Goal: Task Accomplishment & Management: Complete application form

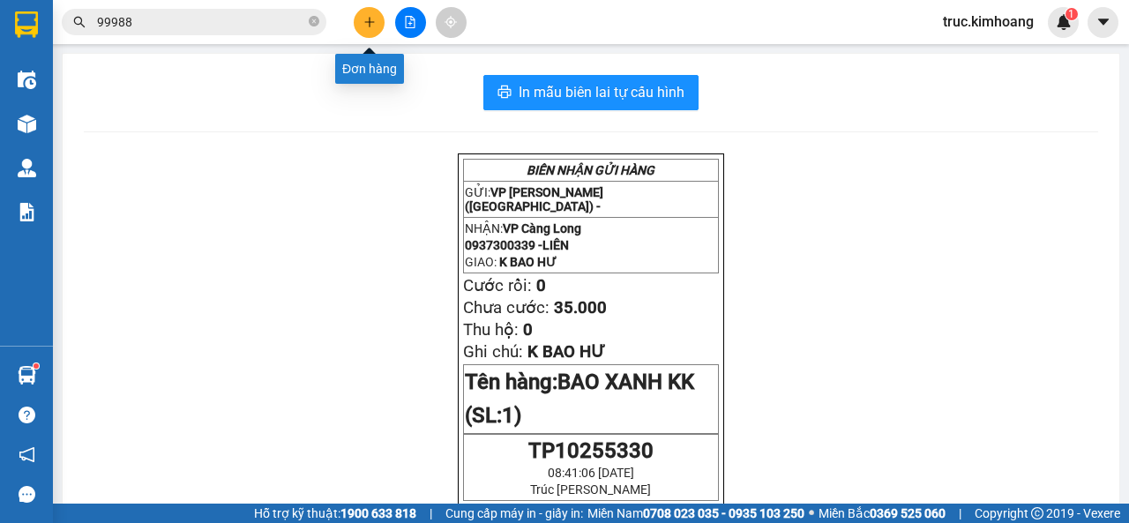
click at [377, 24] on button at bounding box center [369, 22] width 31 height 31
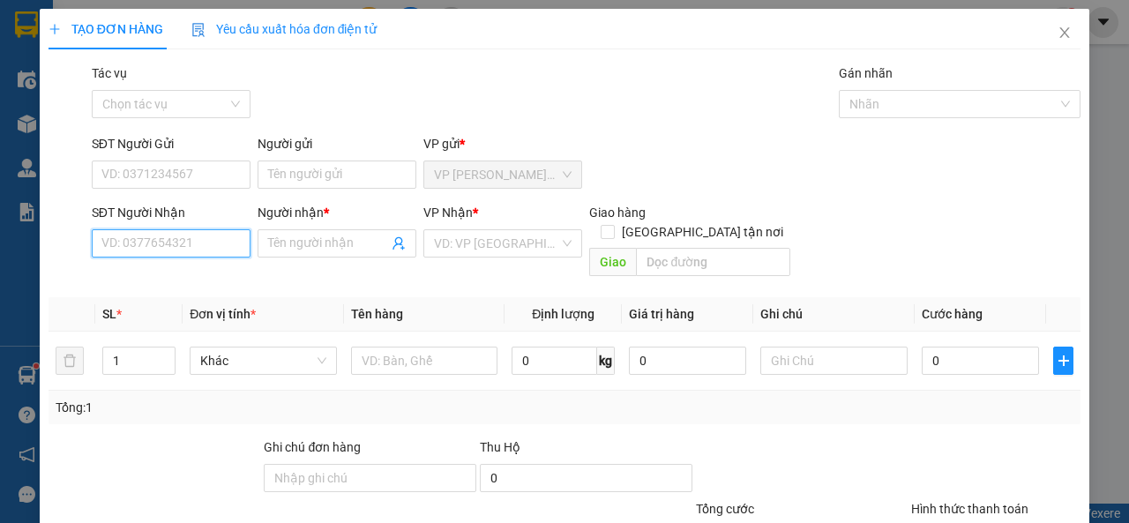
click at [165, 246] on input "SĐT Người Nhận" at bounding box center [171, 243] width 159 height 28
click at [219, 285] on div "0917254123 - THI" at bounding box center [169, 278] width 136 height 19
type input "0917254123"
type input "THI"
type input "60.000"
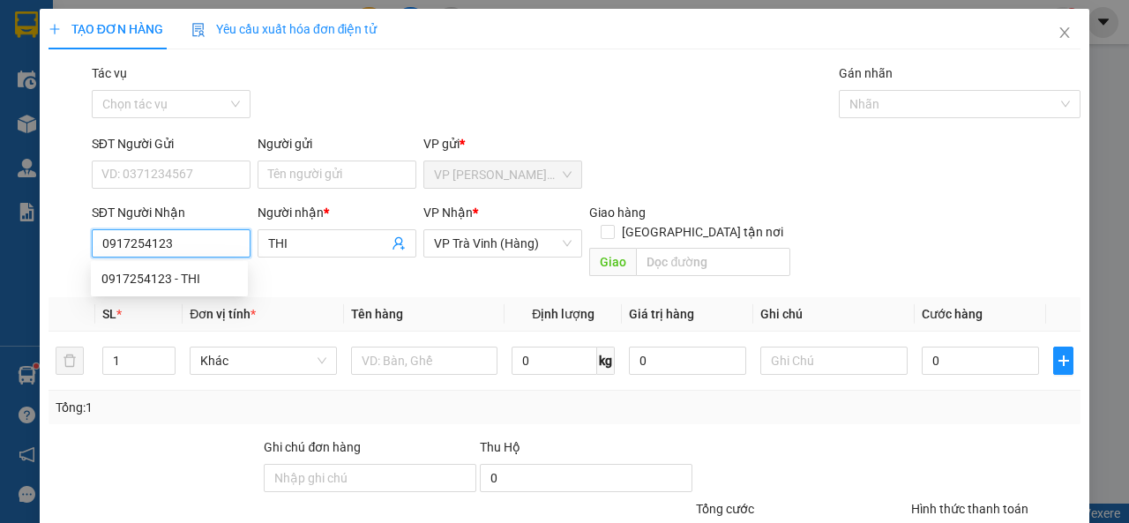
type input "60.000"
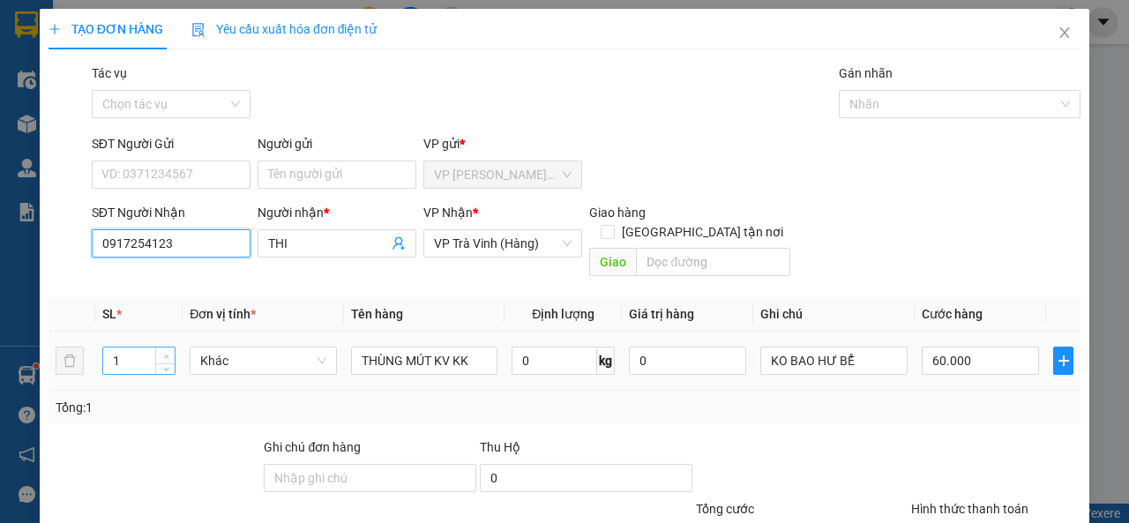
type input "0917254123"
type input "2"
click at [161, 351] on span "up" at bounding box center [166, 356] width 11 height 11
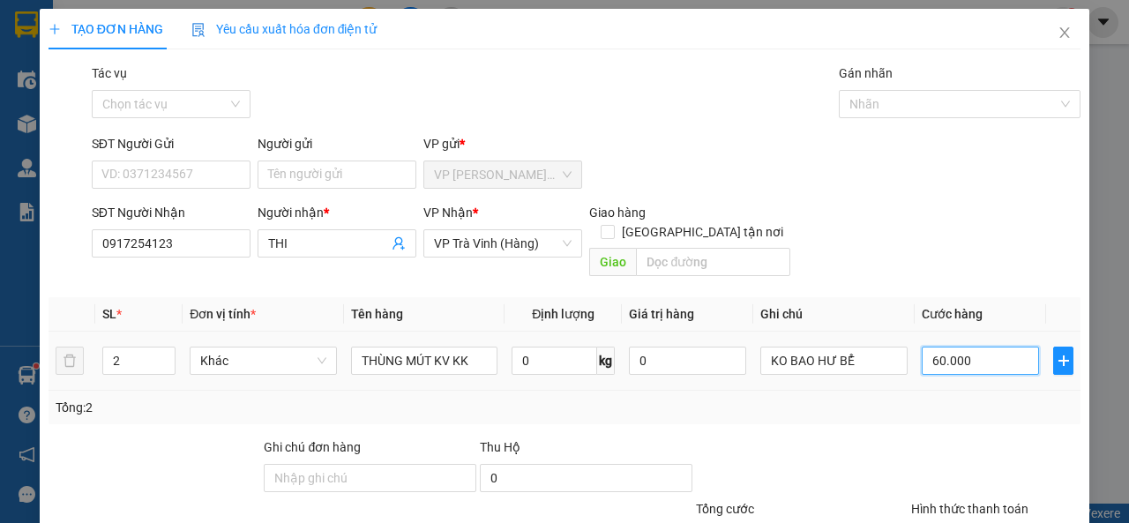
click at [955, 351] on input "60.000" at bounding box center [980, 361] width 117 height 28
type input "1"
type input "11"
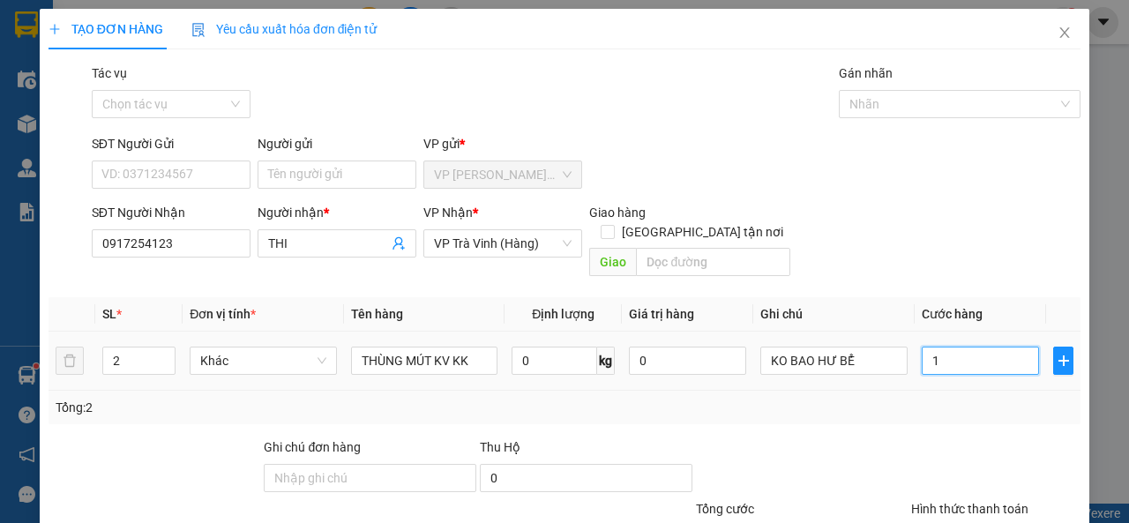
type input "11"
type input "110"
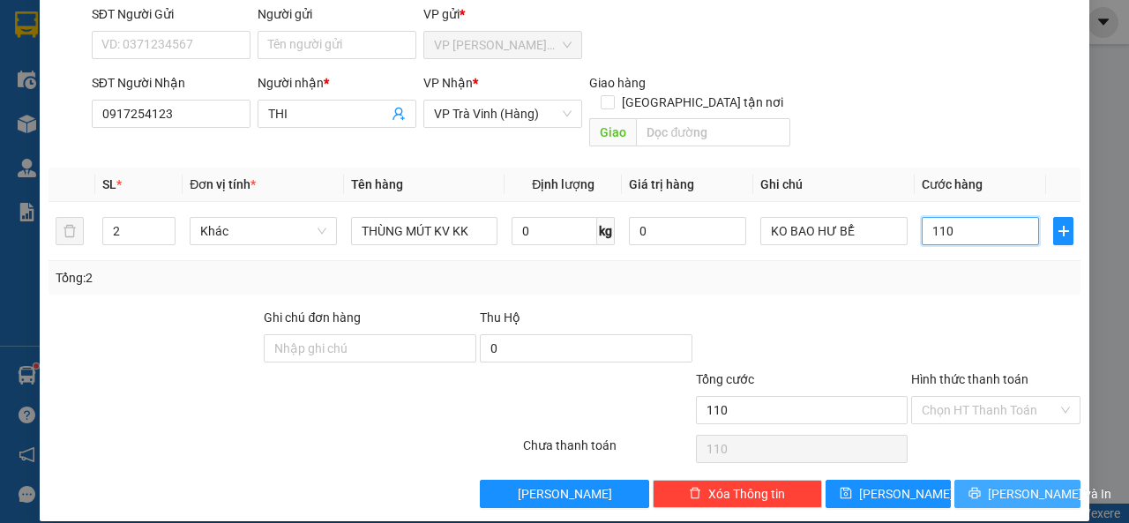
type input "110"
type input "110.000"
click at [993, 484] on span "[PERSON_NAME] và In" at bounding box center [1049, 493] width 123 height 19
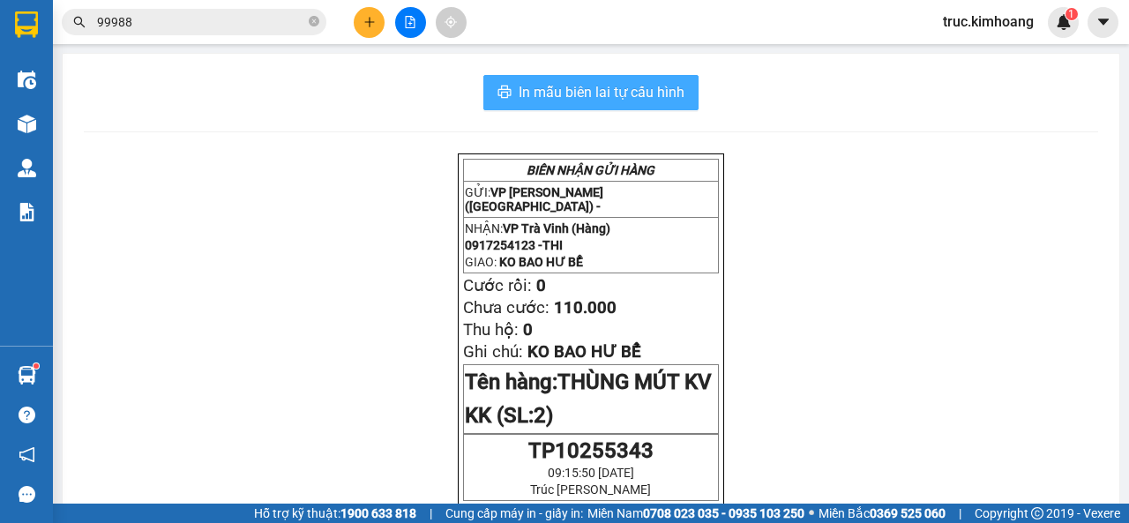
click at [596, 75] on button "In mẫu biên lai tự cấu hình" at bounding box center [590, 92] width 215 height 35
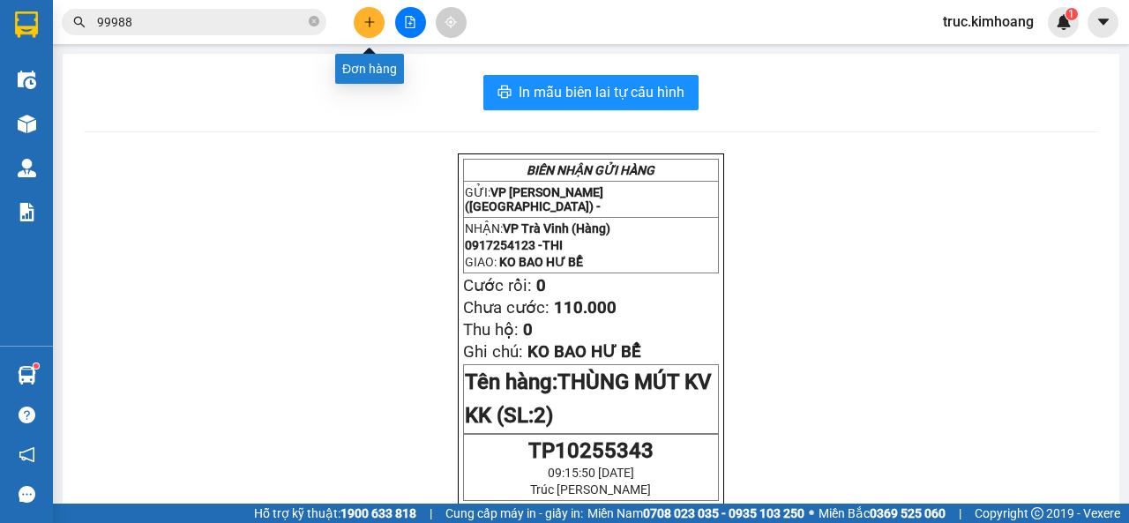
click at [372, 24] on icon "plus" at bounding box center [369, 22] width 12 height 12
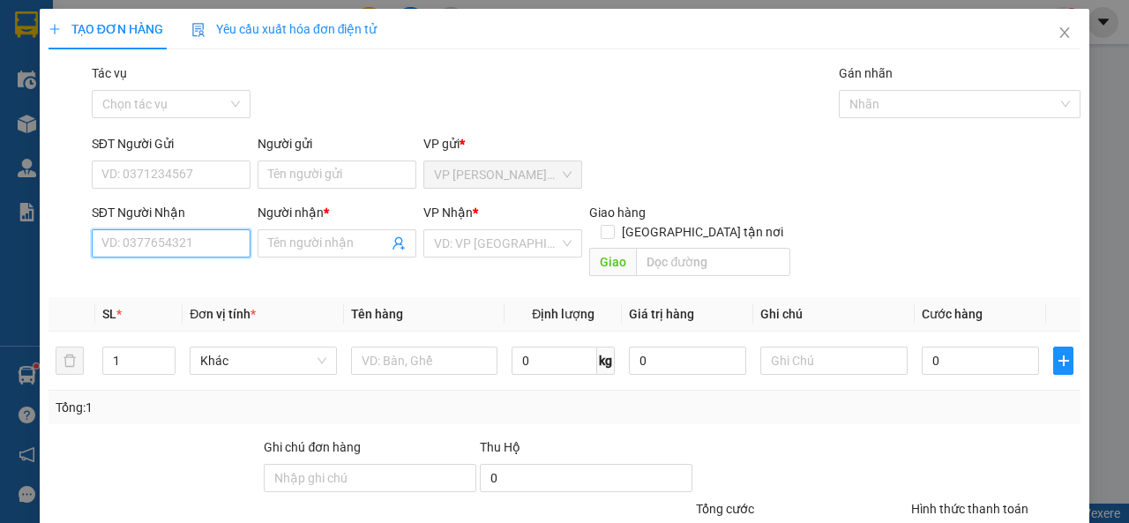
click at [205, 252] on input "SĐT Người Nhận" at bounding box center [171, 243] width 159 height 28
click at [230, 297] on th "Đơn vị tính *" at bounding box center [263, 314] width 161 height 34
click at [194, 240] on input "48446" at bounding box center [171, 243] width 159 height 28
click at [166, 251] on input "48446" at bounding box center [171, 243] width 159 height 28
click at [175, 272] on div "0386448446 - TIÊN" at bounding box center [169, 278] width 136 height 19
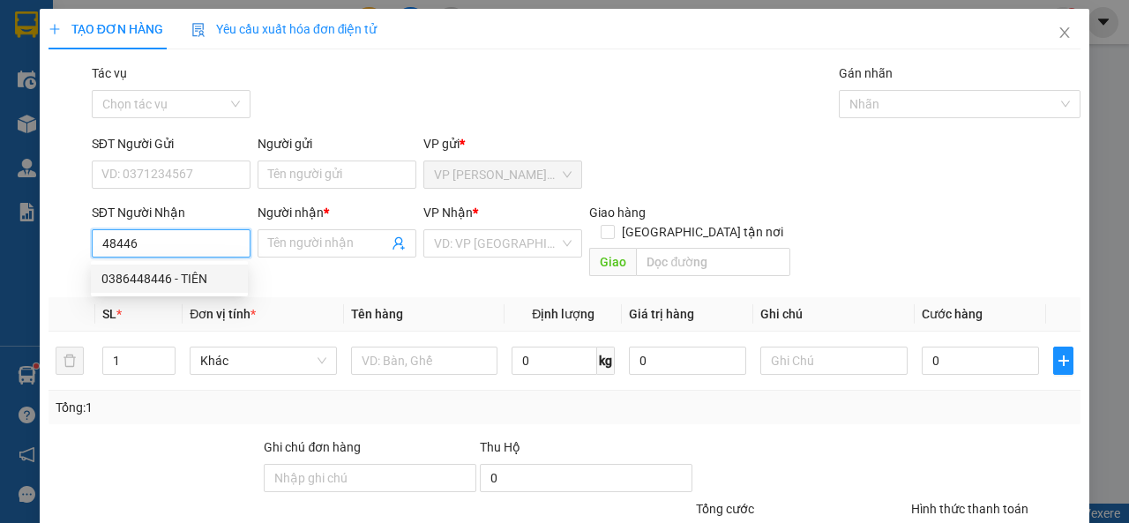
type input "0386448446"
type input "TIÊN"
type input "50.000"
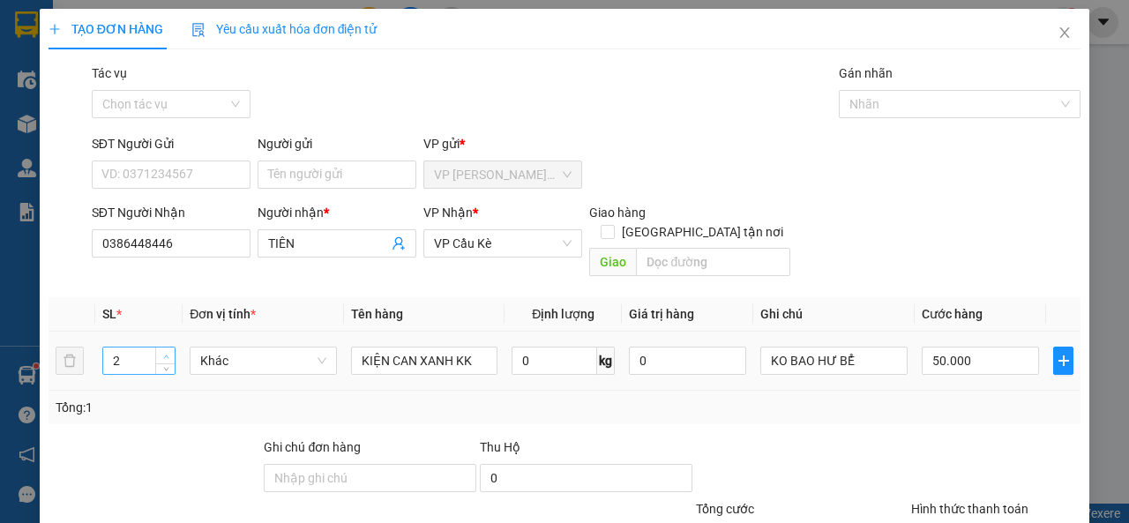
click at [161, 348] on span "Increase Value" at bounding box center [164, 356] width 19 height 16
type input "4"
click at [161, 348] on span "Increase Value" at bounding box center [164, 356] width 19 height 16
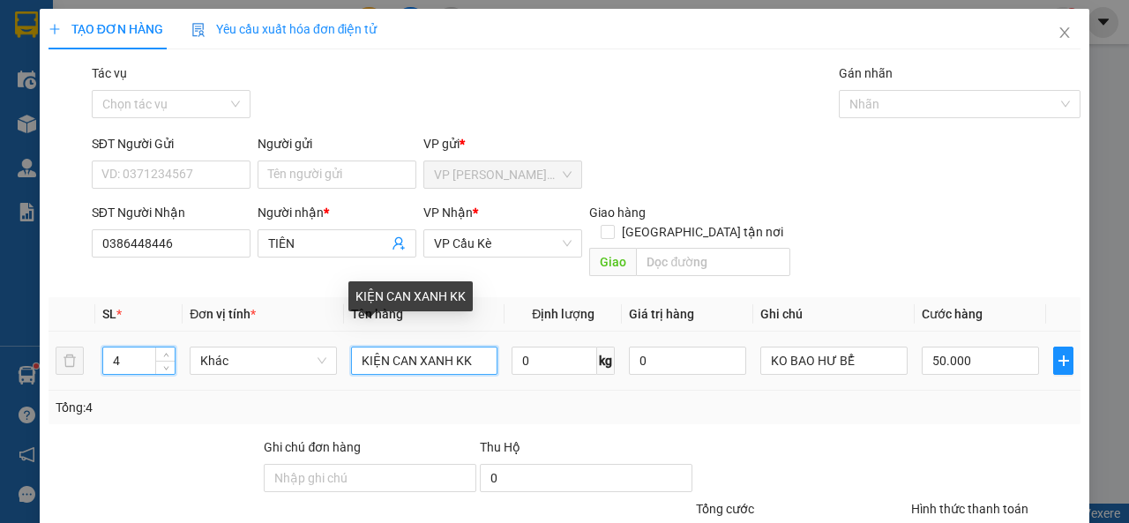
click at [445, 347] on input "KIỆN CAN XANH KK" at bounding box center [424, 361] width 147 height 28
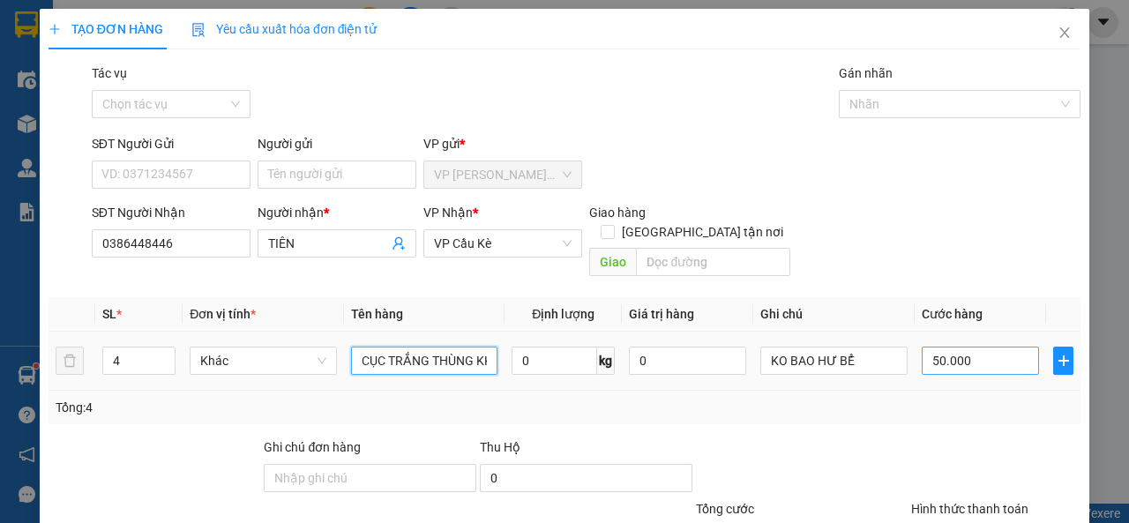
type input "CỤC TRẮNG THÙNG KK"
click at [967, 347] on input "50.000" at bounding box center [980, 361] width 117 height 28
type input "1"
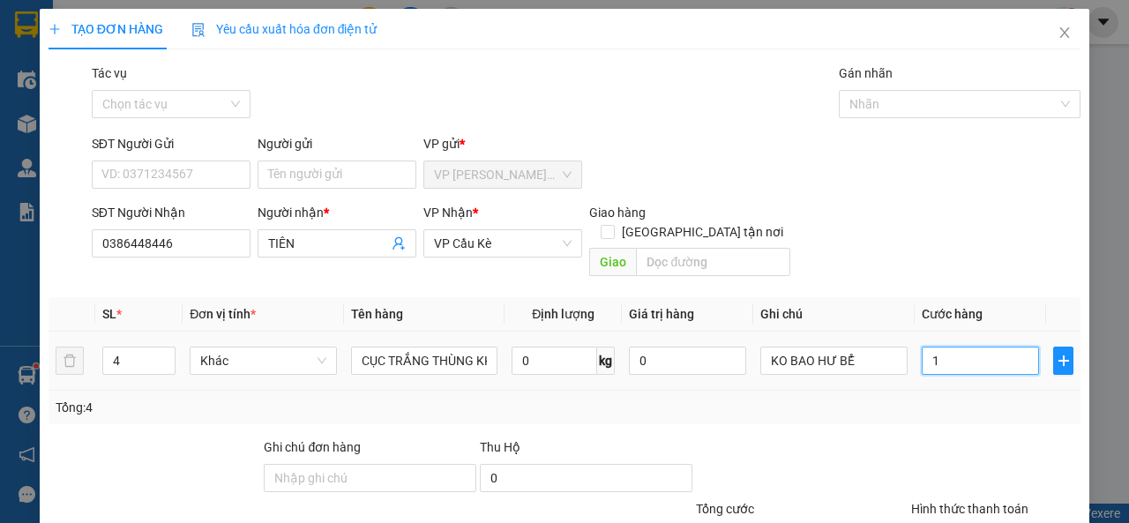
type input "16"
type input "160"
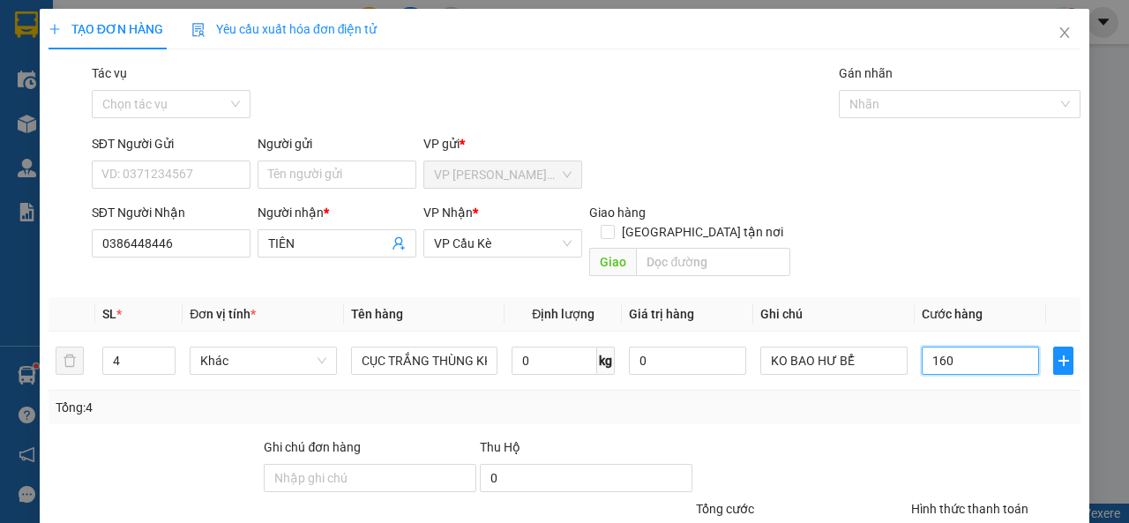
scroll to position [130, 0]
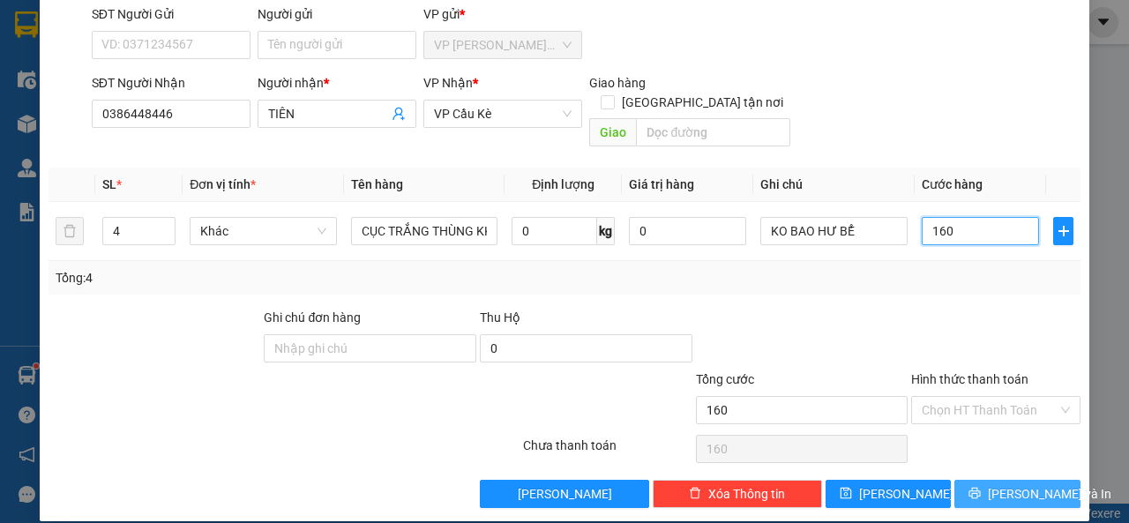
type input "160"
click at [1006, 484] on span "[PERSON_NAME] và In" at bounding box center [1049, 493] width 123 height 19
type input "160.000"
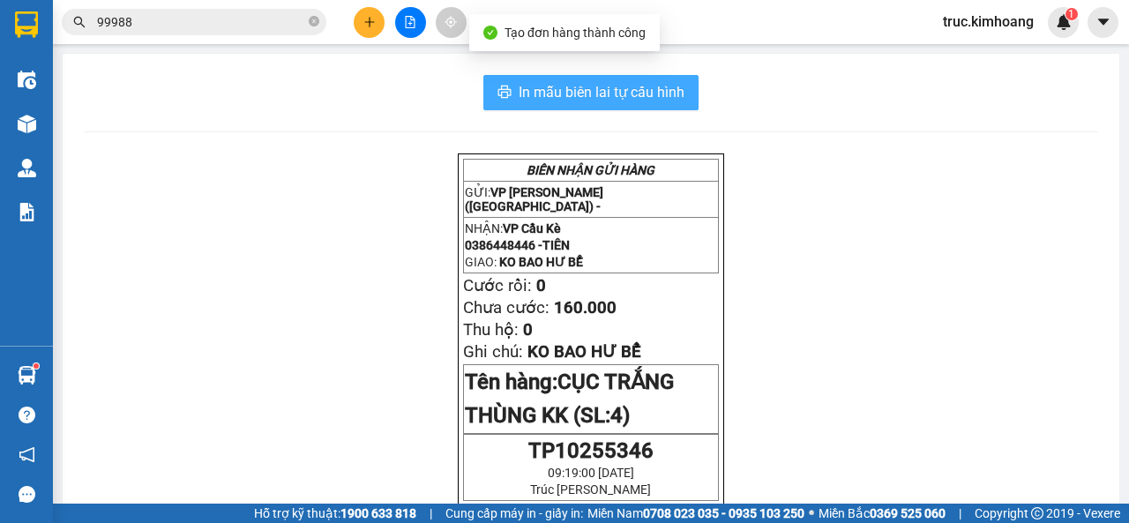
click at [631, 87] on span "In mẫu biên lai tự cấu hình" at bounding box center [602, 92] width 166 height 22
click at [626, 90] on span "In mẫu biên lai tự cấu hình" at bounding box center [602, 92] width 166 height 22
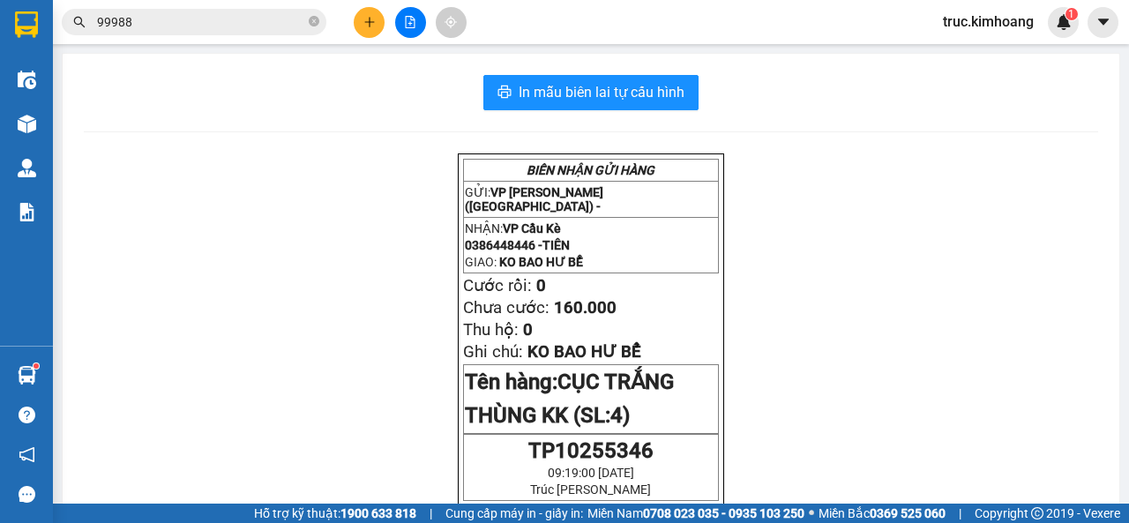
click at [370, 16] on icon "plus" at bounding box center [369, 22] width 12 height 12
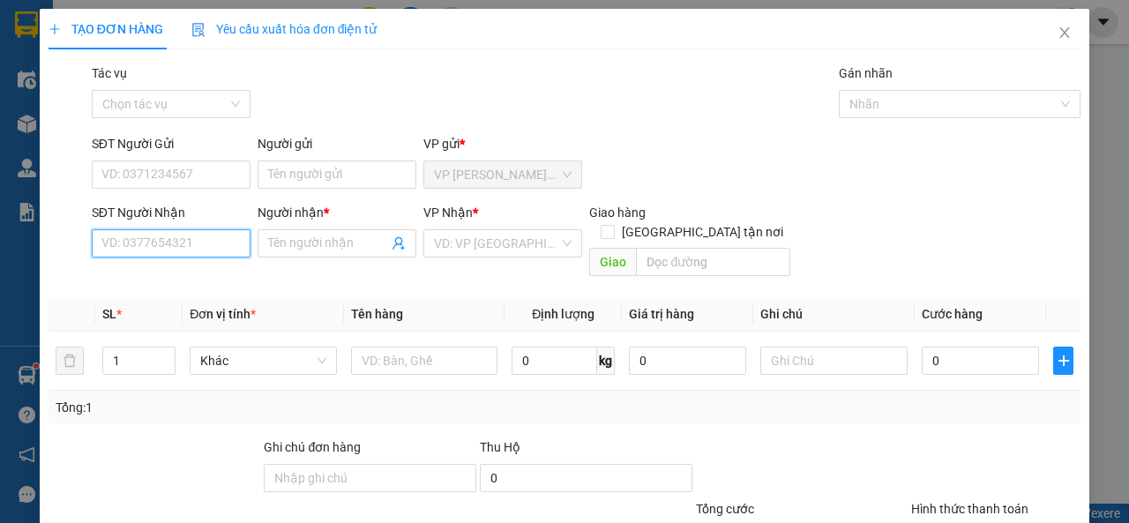
click at [209, 241] on input "SĐT Người Nhận" at bounding box center [171, 243] width 159 height 28
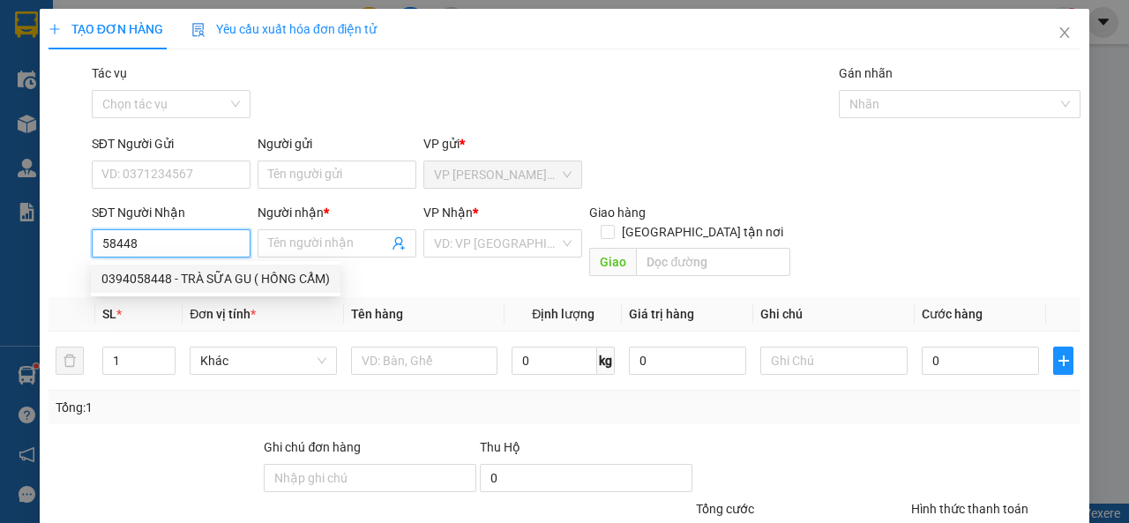
click at [176, 288] on div "0394058448 - TRÀ SỮA GU ( HỒNG CẨM)" at bounding box center [215, 278] width 228 height 19
type input "0394058448"
type input "TRÀ SỮA GU ( HỒNG CẨM)"
type input "40.000"
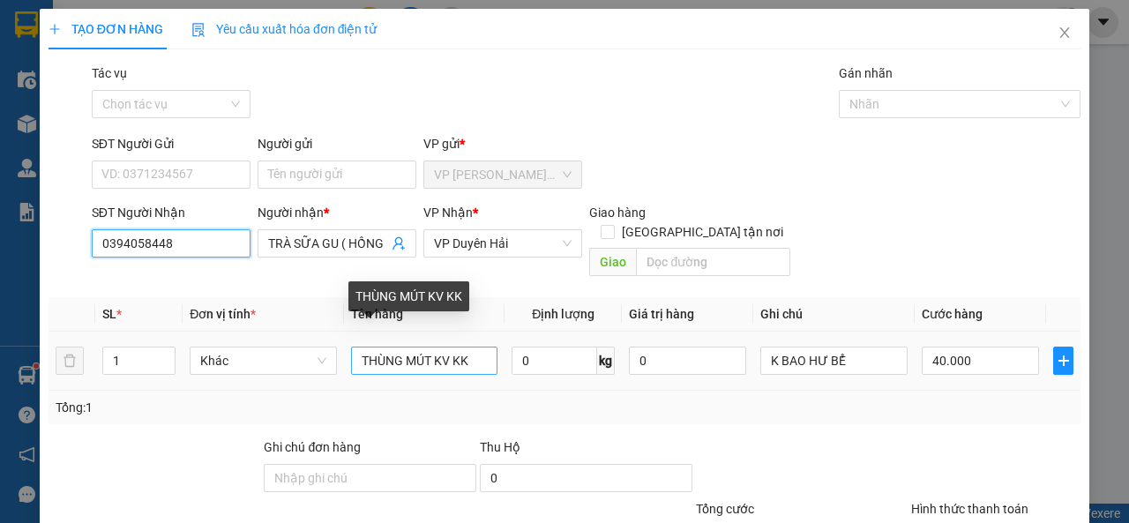
type input "0394058448"
click at [449, 347] on input "THÙNG MÚT KV KK" at bounding box center [424, 361] width 147 height 28
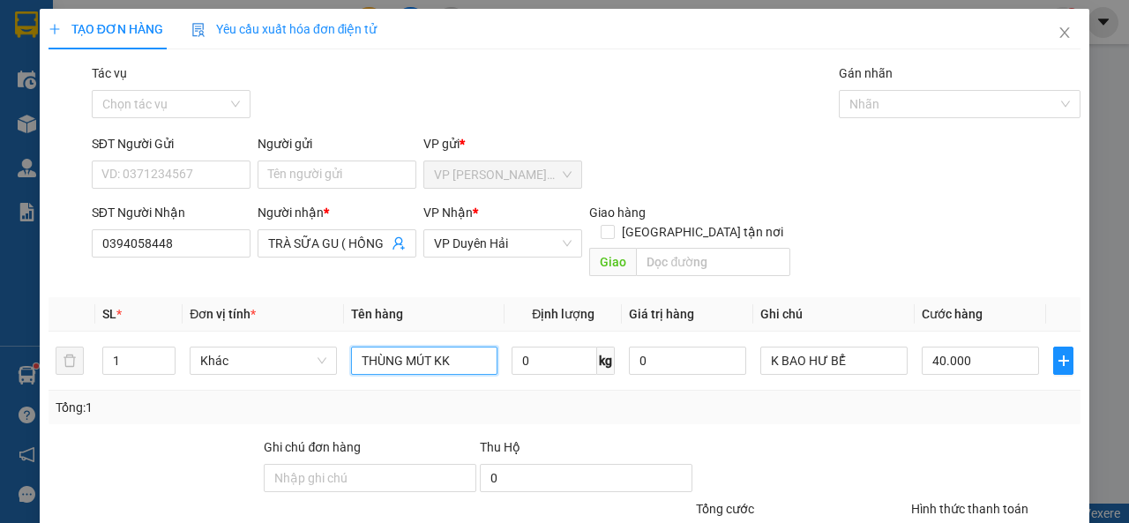
scroll to position [130, 0]
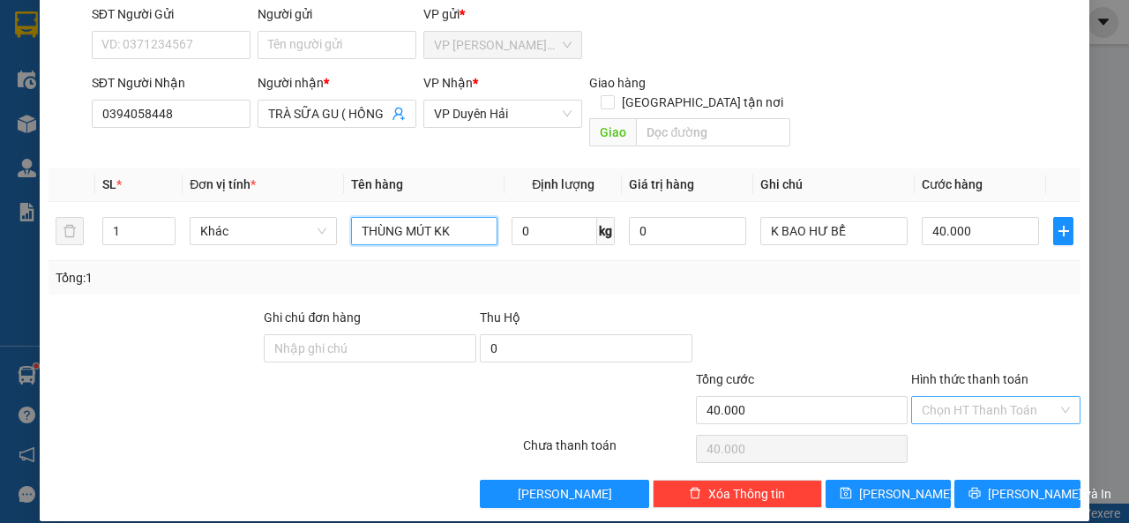
type input "THÙNG MÚT KK"
click at [962, 397] on input "Hình thức thanh toán" at bounding box center [990, 410] width 136 height 26
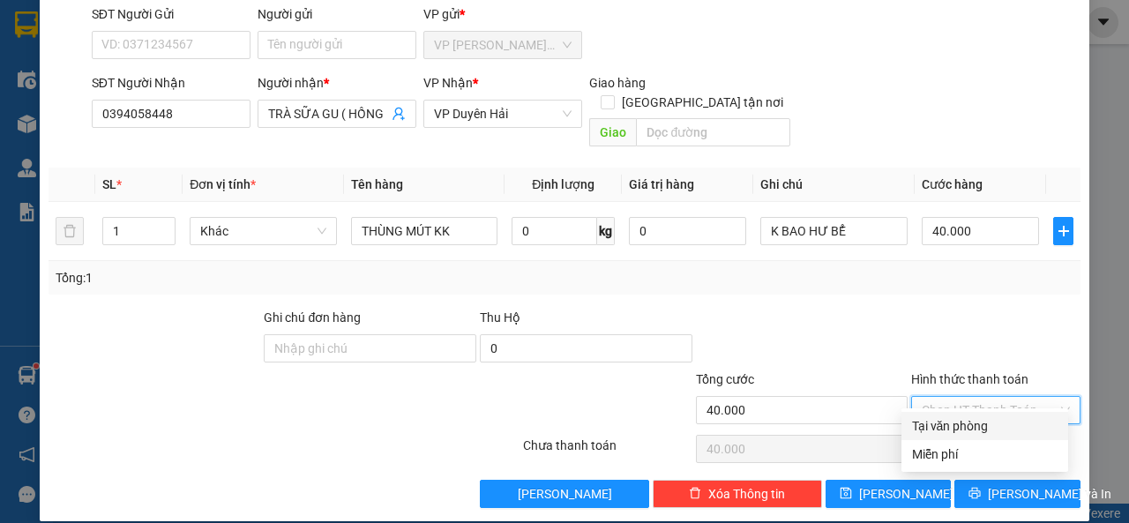
click at [962, 424] on div "Tại văn phòng" at bounding box center [985, 425] width 146 height 19
type input "0"
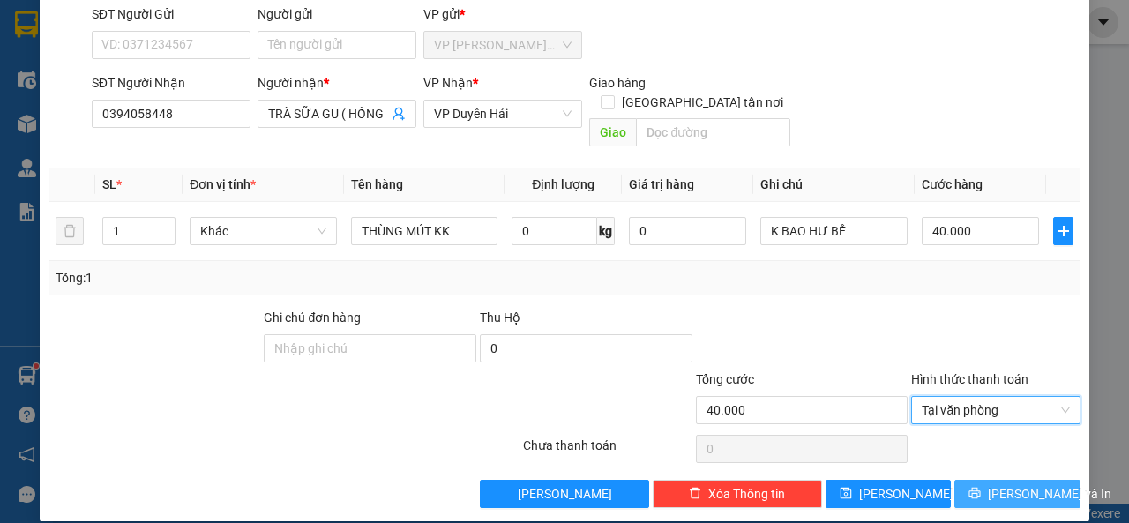
click at [993, 484] on span "[PERSON_NAME] và In" at bounding box center [1049, 493] width 123 height 19
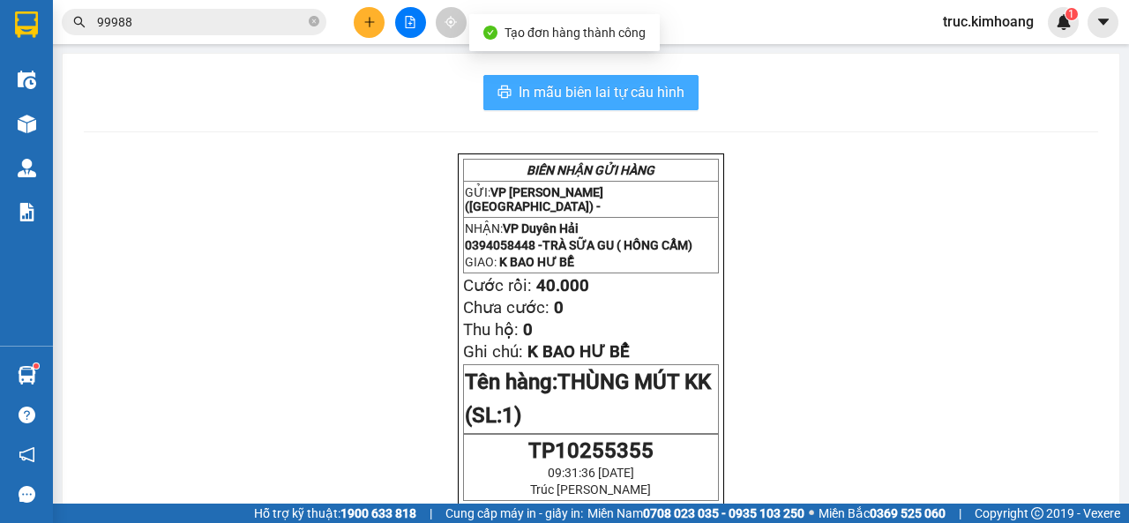
click at [601, 83] on span "In mẫu biên lai tự cấu hình" at bounding box center [602, 92] width 166 height 22
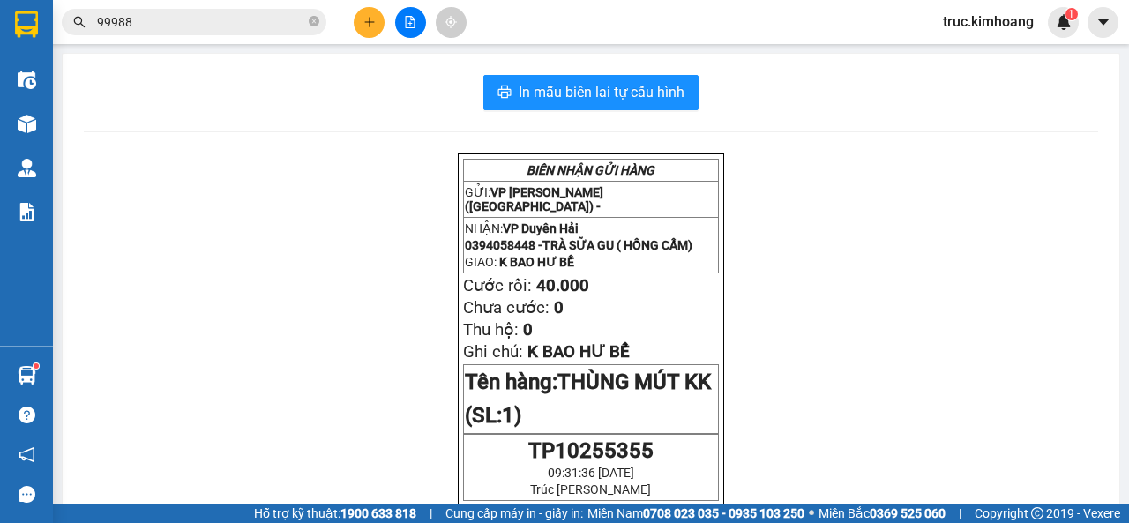
click at [351, 25] on div at bounding box center [410, 22] width 132 height 31
click at [370, 22] on icon "plus" at bounding box center [369, 21] width 10 height 1
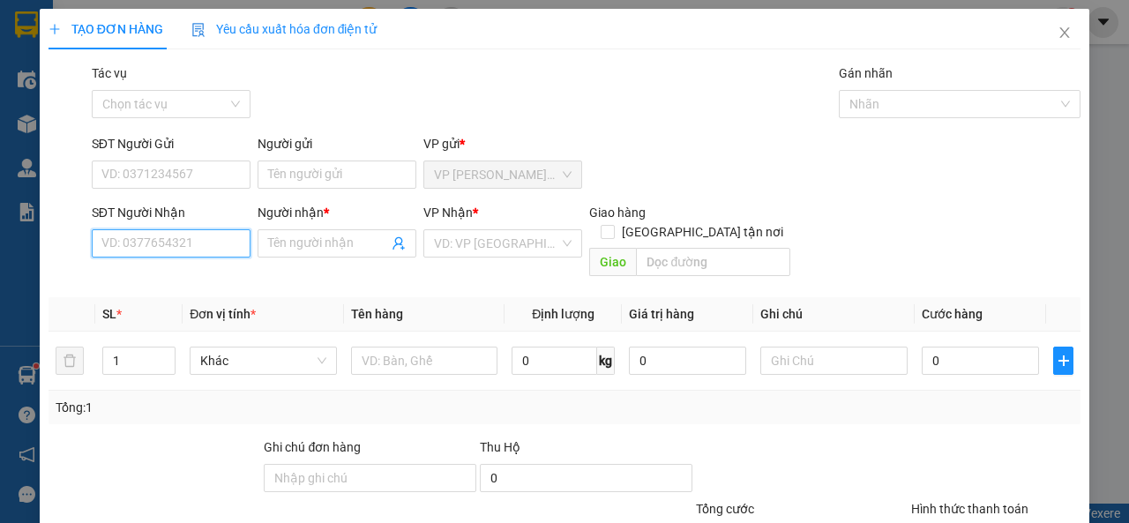
click at [225, 238] on input "SĐT Người Nhận" at bounding box center [171, 243] width 159 height 28
type input "0988899549"
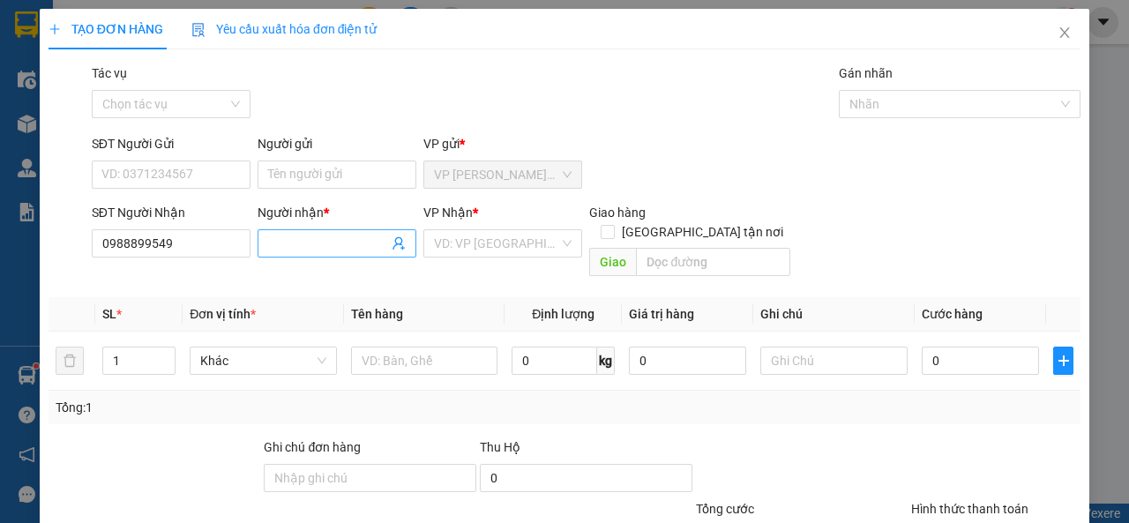
click at [354, 251] on input "Người nhận *" at bounding box center [328, 243] width 120 height 19
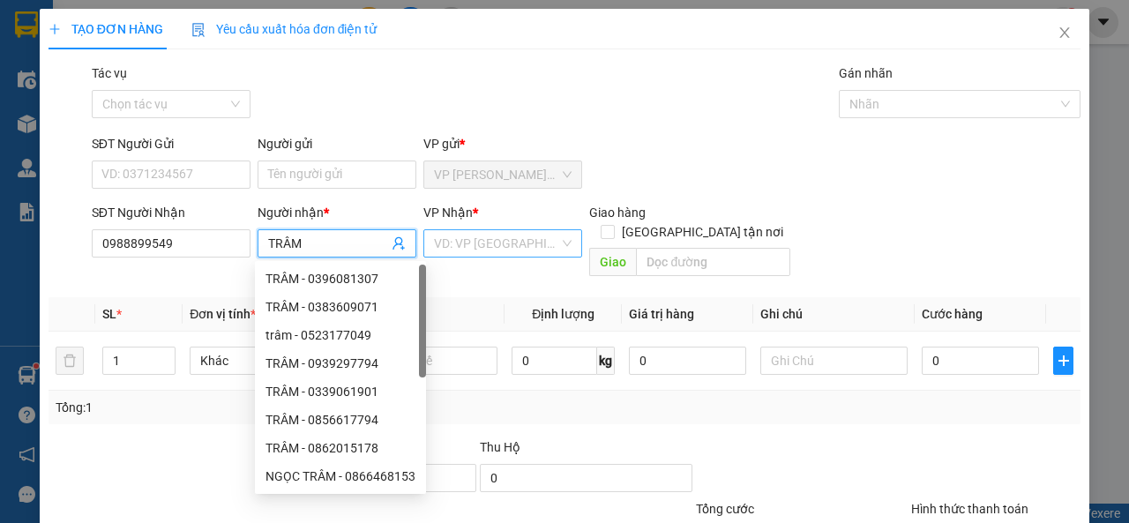
type input "TRÂM"
click at [503, 255] on input "search" at bounding box center [496, 243] width 125 height 26
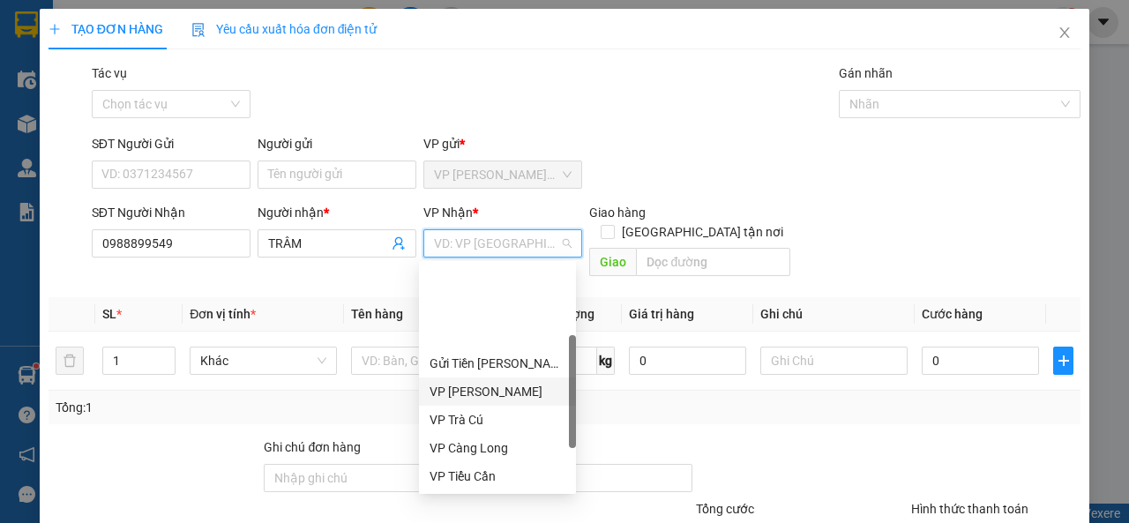
scroll to position [88, 0]
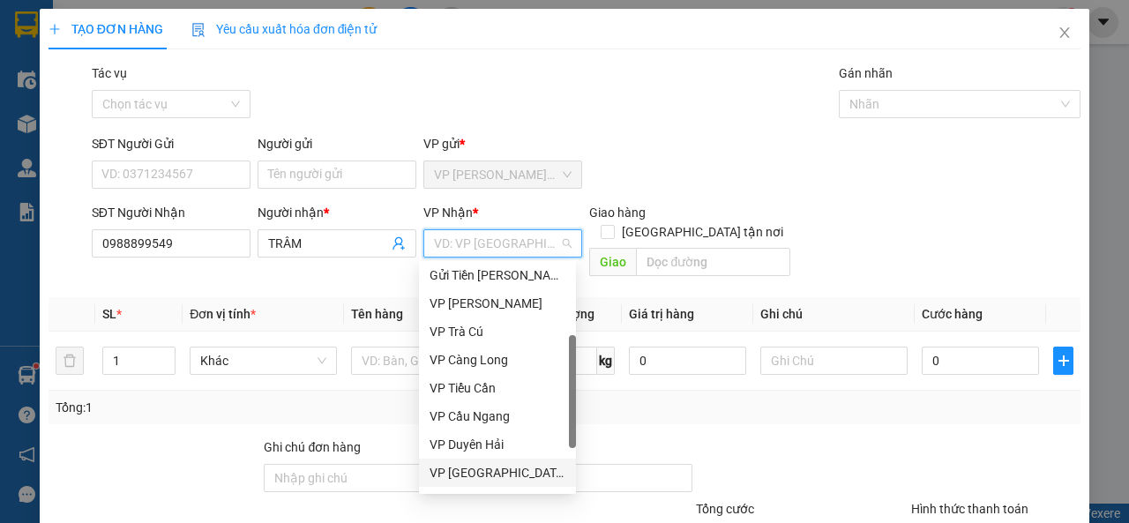
click at [490, 468] on div "VP [GEOGRAPHIC_DATA]" at bounding box center [498, 472] width 136 height 19
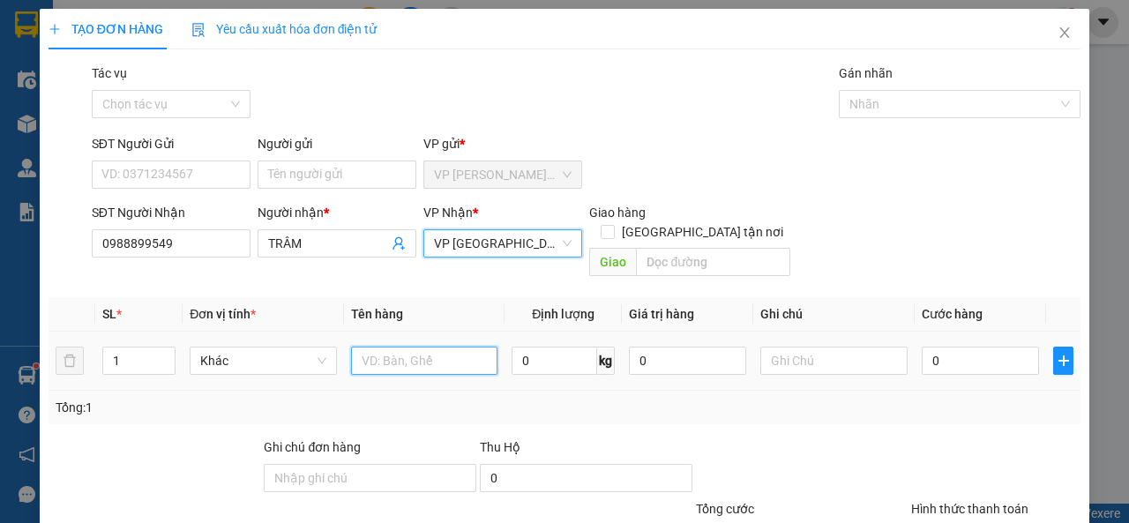
click at [400, 347] on input "text" at bounding box center [424, 361] width 147 height 28
type input "THÙNG KK"
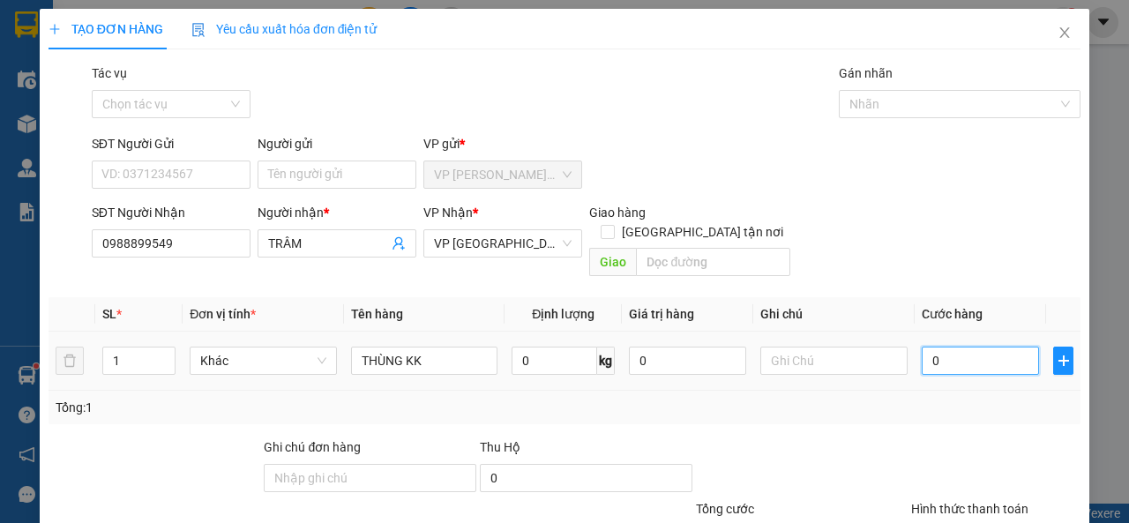
click at [934, 349] on input "0" at bounding box center [980, 361] width 117 height 28
type input "4"
type input "40"
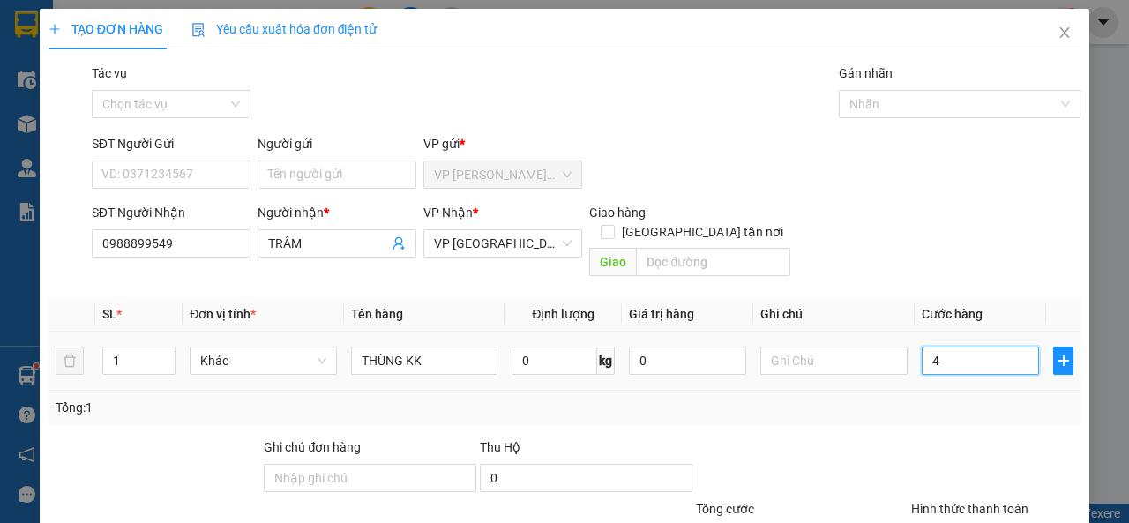
type input "40"
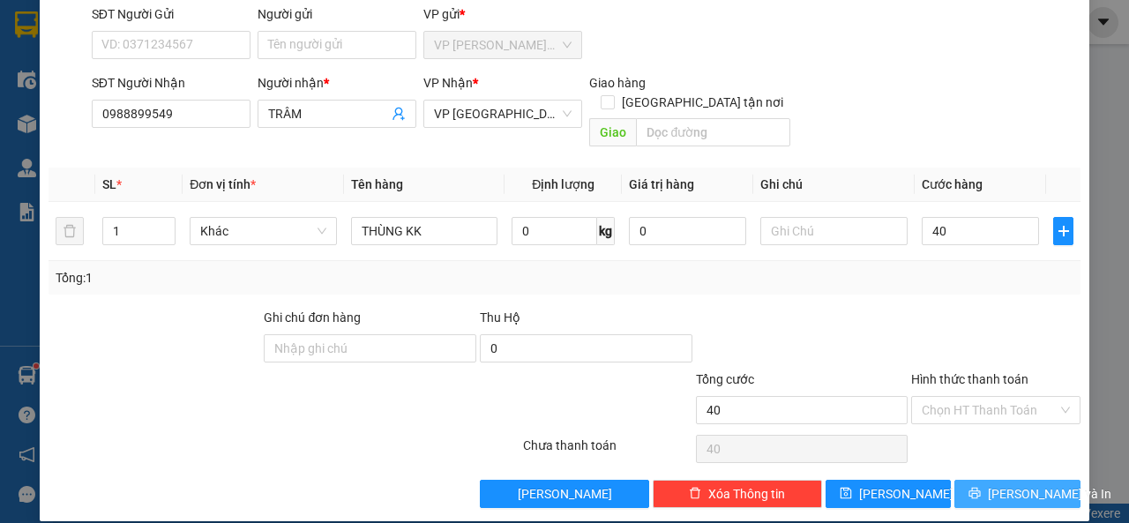
type input "40.000"
click at [1000, 484] on span "[PERSON_NAME] và In" at bounding box center [1049, 493] width 123 height 19
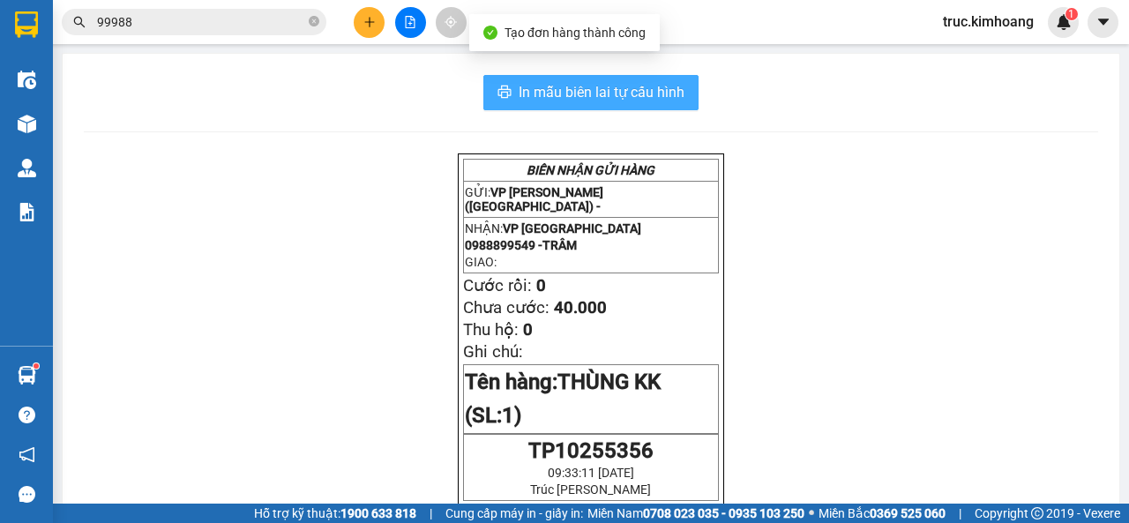
click at [614, 92] on span "In mẫu biên lai tự cấu hình" at bounding box center [602, 92] width 166 height 22
